Goal: Find specific page/section: Find specific page/section

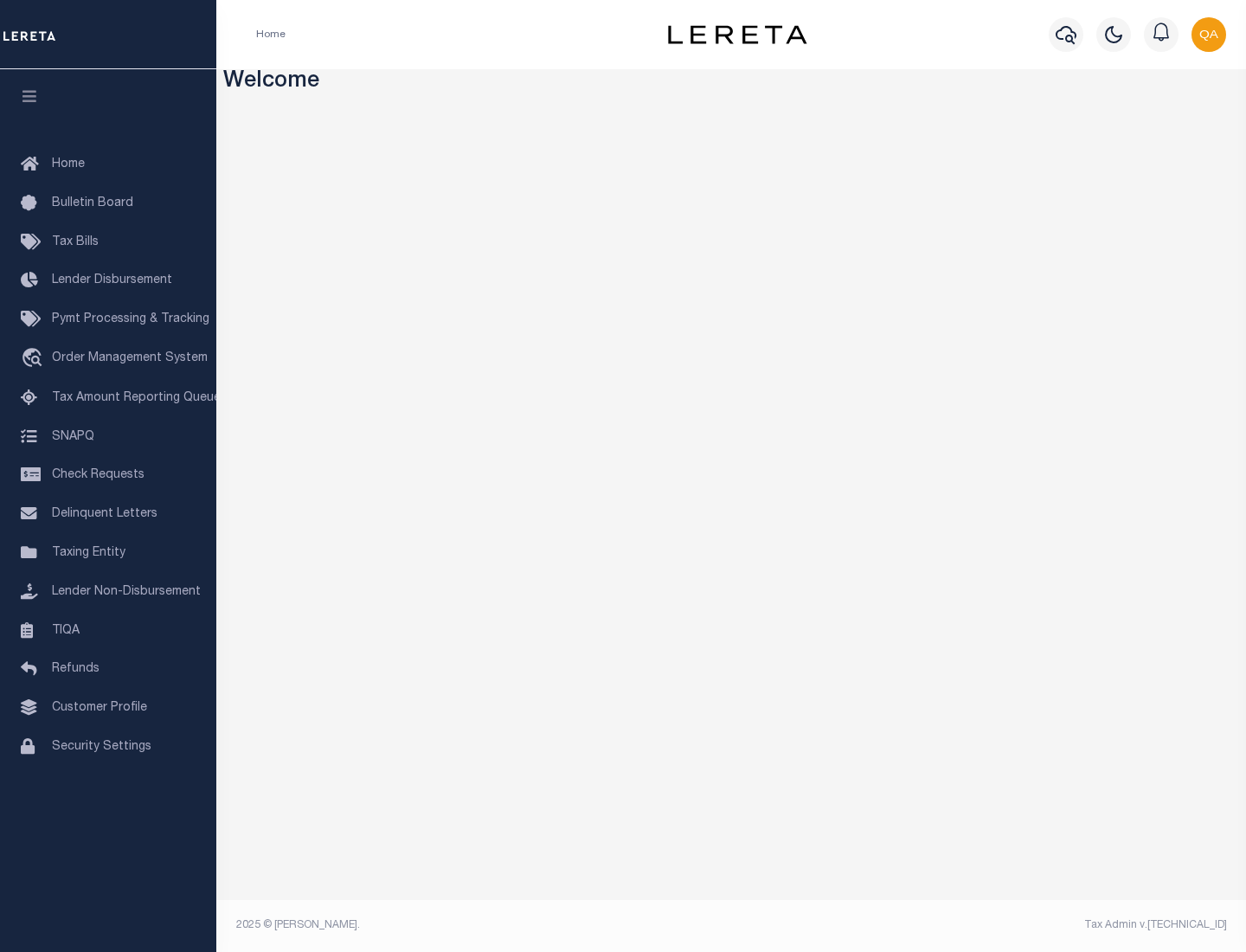
click at [109, 476] on span "Check Requests" at bounding box center [99, 476] width 93 height 12
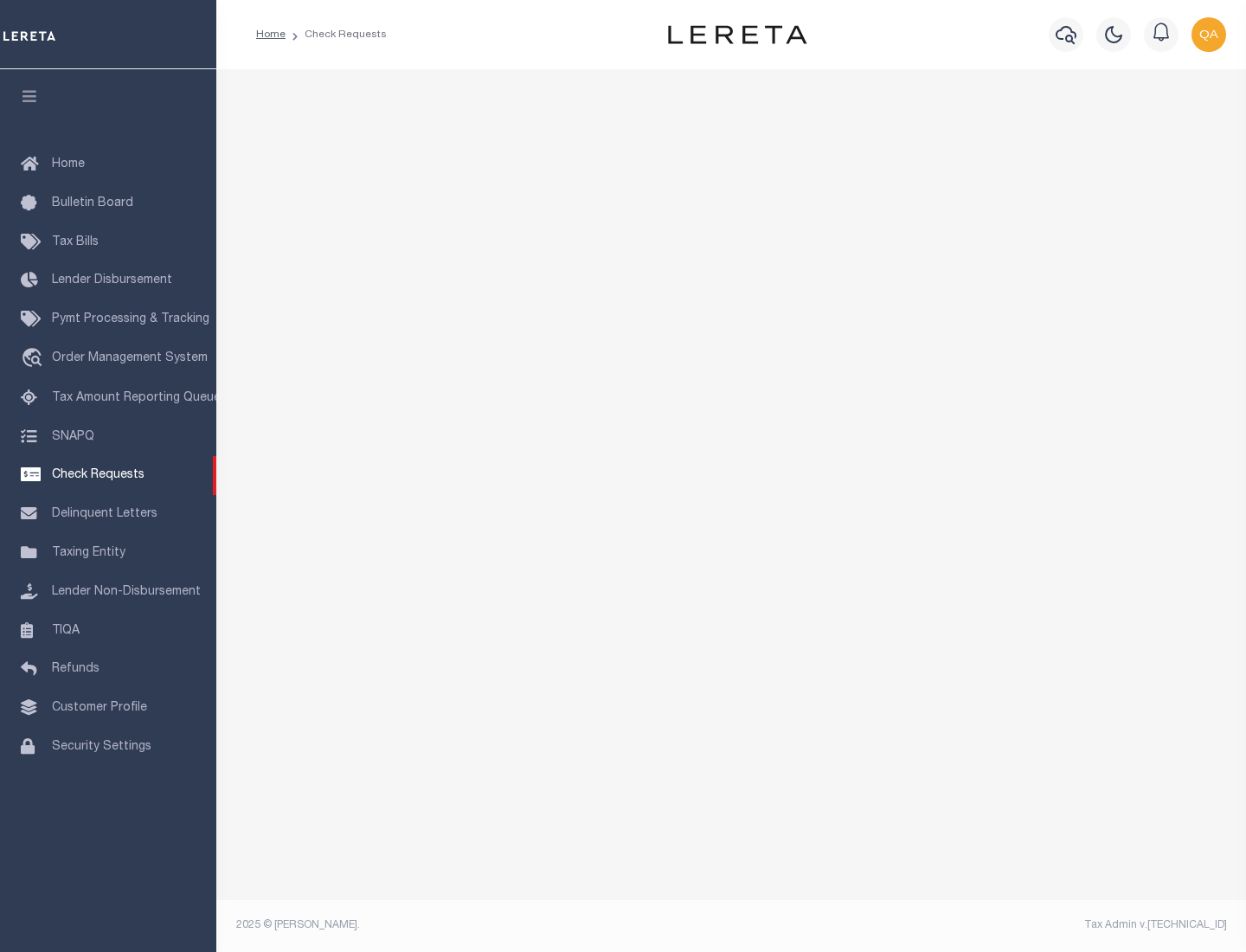
select select "50"
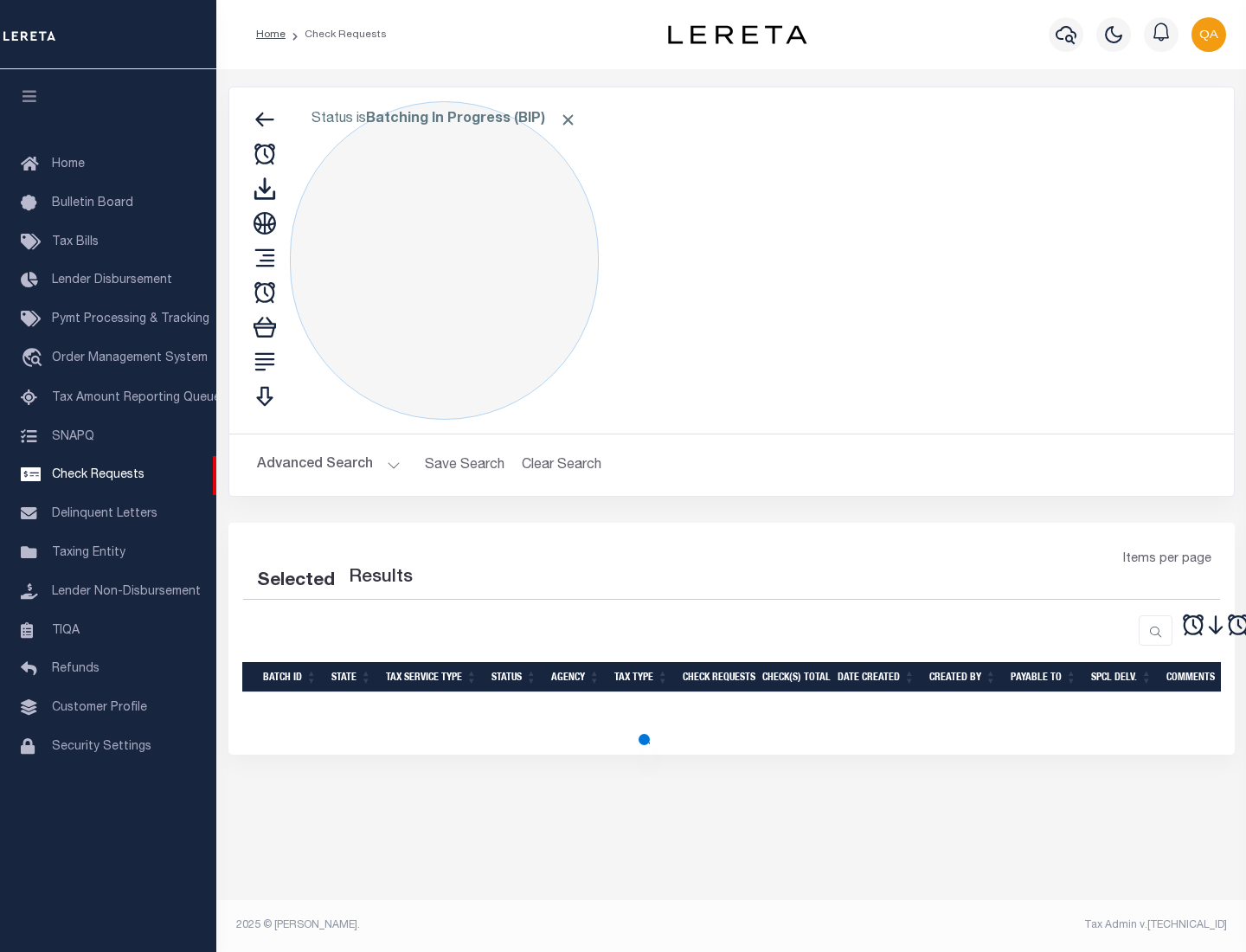
select select "50"
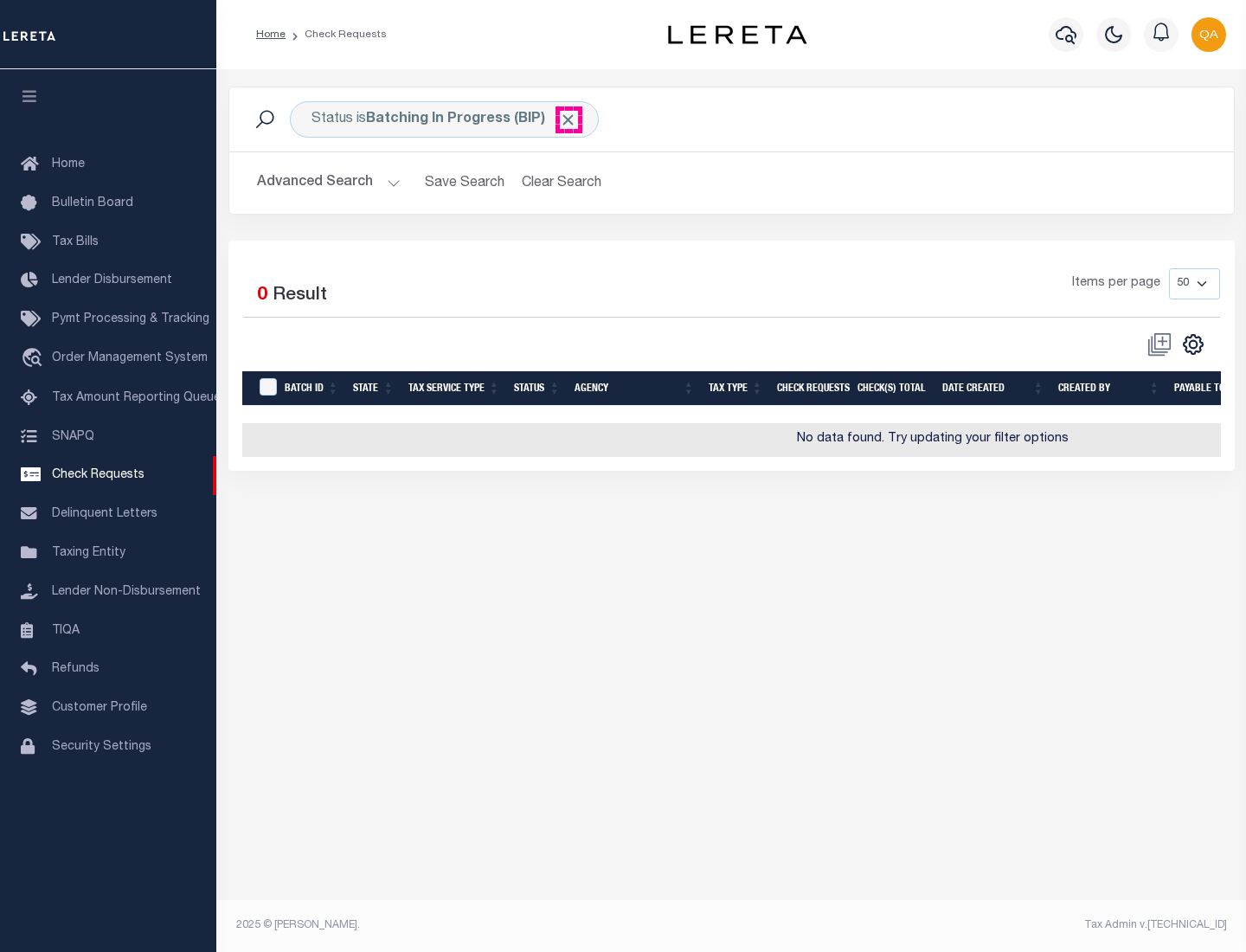
click at [568, 119] on span "Click to Remove" at bounding box center [568, 119] width 18 height 18
